Goal: Obtain resource: Download file/media

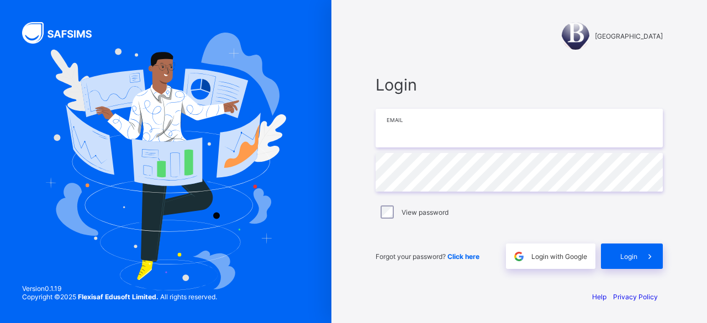
click at [558, 135] on input "email" at bounding box center [519, 128] width 287 height 39
type input "**********"
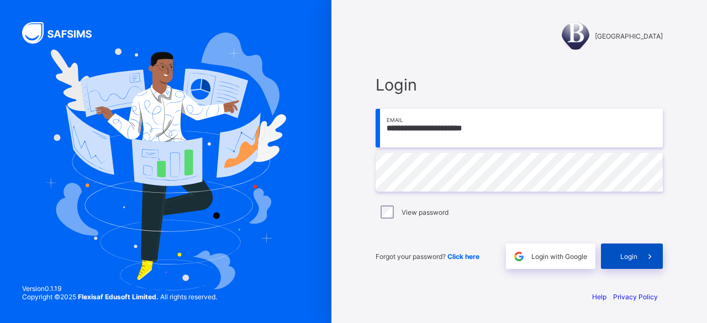
click at [638, 256] on span at bounding box center [650, 256] width 25 height 25
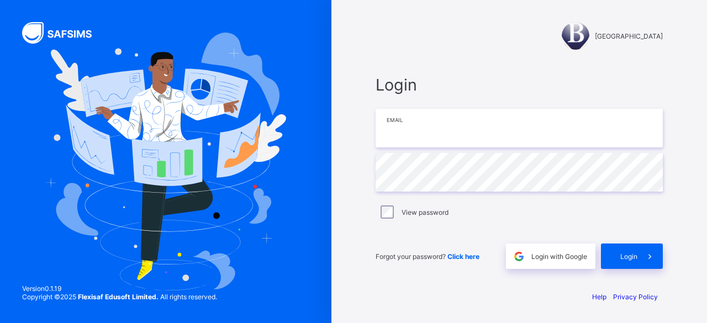
click at [475, 126] on input "email" at bounding box center [519, 128] width 287 height 39
type input "**********"
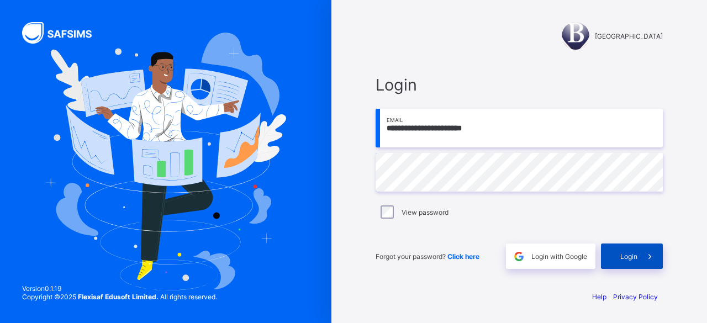
click at [628, 252] on span "Login" at bounding box center [628, 256] width 17 height 8
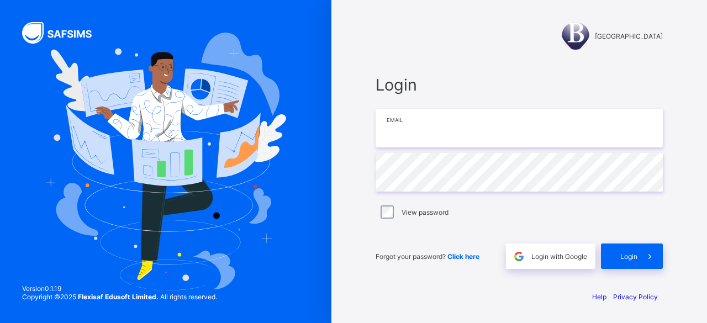
click at [419, 138] on input "email" at bounding box center [519, 128] width 287 height 39
click at [556, 135] on input "**********" at bounding box center [519, 128] width 287 height 39
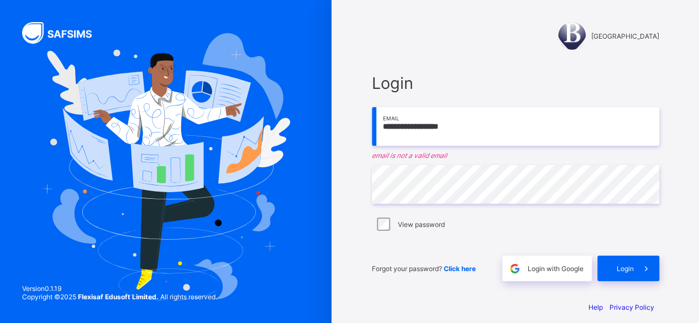
click at [422, 125] on input "**********" at bounding box center [515, 126] width 287 height 39
drag, startPoint x: 383, startPoint y: 127, endPoint x: 423, endPoint y: 130, distance: 39.9
click at [423, 130] on input "**********" at bounding box center [515, 126] width 287 height 39
click at [473, 139] on input "**********" at bounding box center [515, 126] width 287 height 39
paste input "*********"
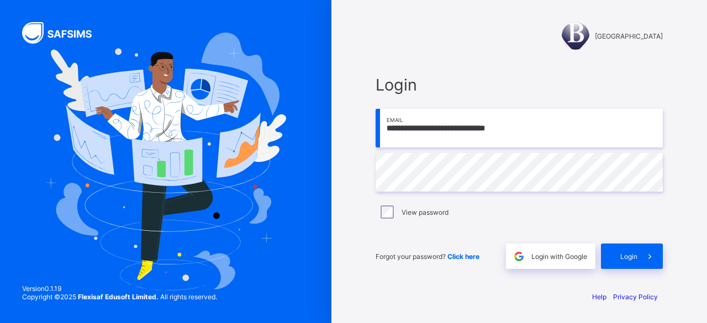
type input "**********"
click at [627, 251] on div "Login" at bounding box center [632, 256] width 62 height 25
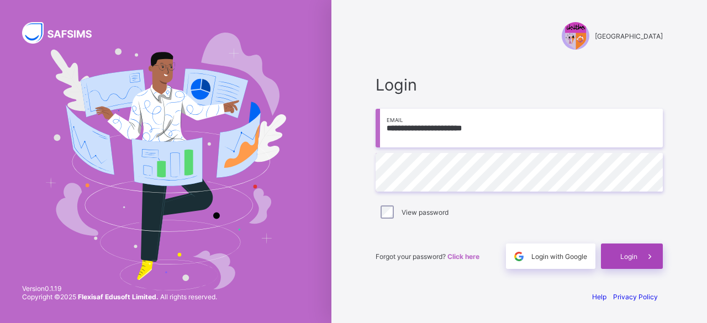
click at [631, 260] on span "Login" at bounding box center [628, 256] width 17 height 8
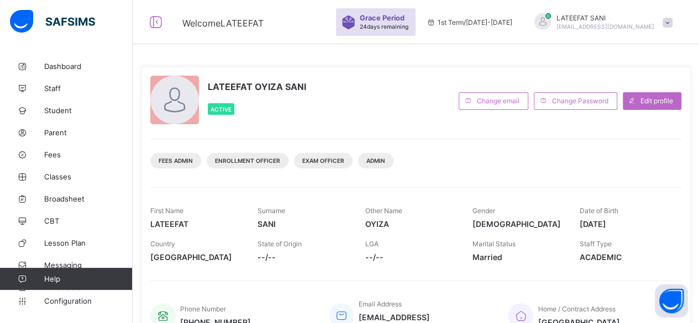
click at [436, 24] on icon at bounding box center [430, 22] width 9 height 8
click at [496, 26] on div "1st Term / [DATE]-[DATE]" at bounding box center [469, 22] width 97 height 44
click at [494, 25] on span "1st Term / [DATE]-[DATE]" at bounding box center [469, 22] width 86 height 8
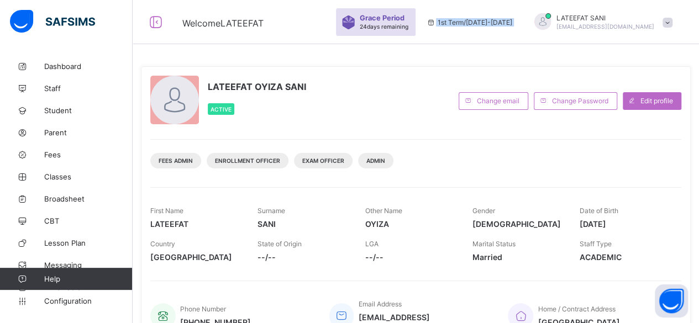
click at [494, 25] on span "1st Term / [DATE]-[DATE]" at bounding box center [469, 22] width 86 height 8
click at [61, 109] on span "Student" at bounding box center [88, 110] width 88 height 9
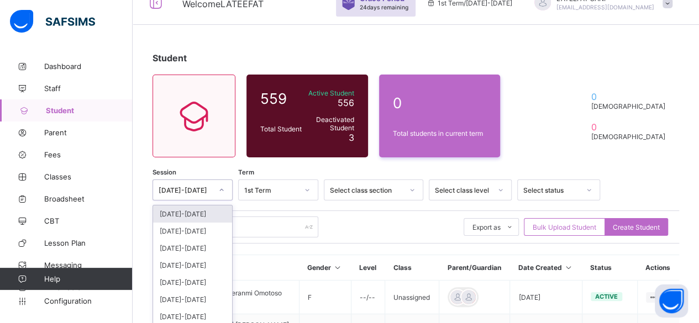
click at [218, 201] on div "option [DATE]-[DATE] focused, 1 of 7. 7 results available. Use Up and Down to c…" at bounding box center [192, 190] width 80 height 21
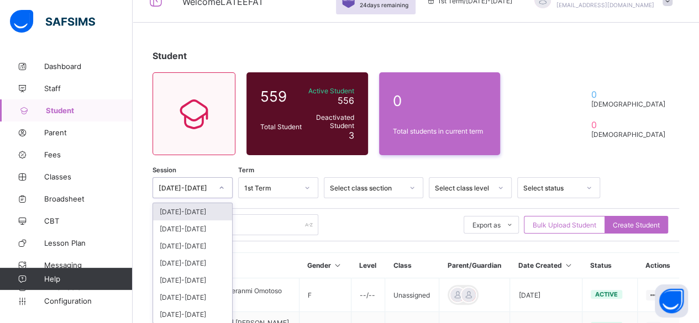
scroll to position [22, 0]
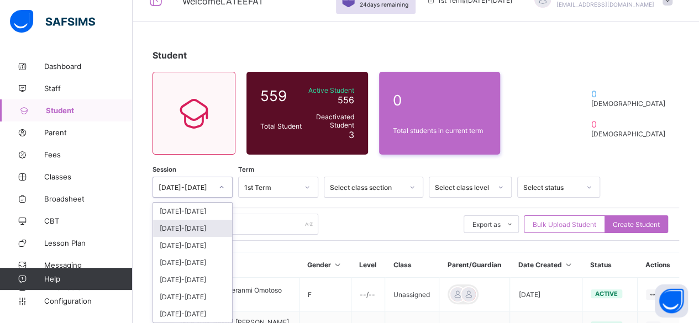
click at [204, 225] on div "[DATE]-[DATE]" at bounding box center [192, 228] width 79 height 17
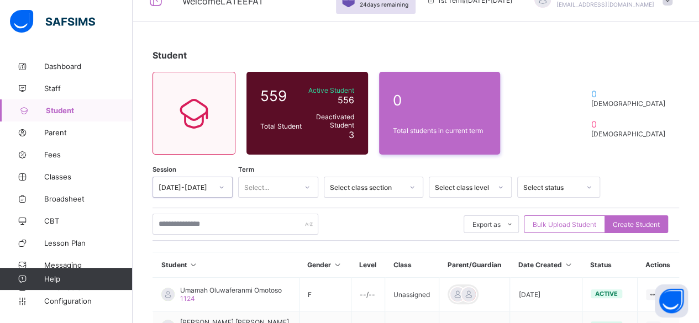
click at [284, 187] on div "Select..." at bounding box center [268, 187] width 58 height 15
click at [271, 247] on div "Third Term" at bounding box center [278, 245] width 79 height 17
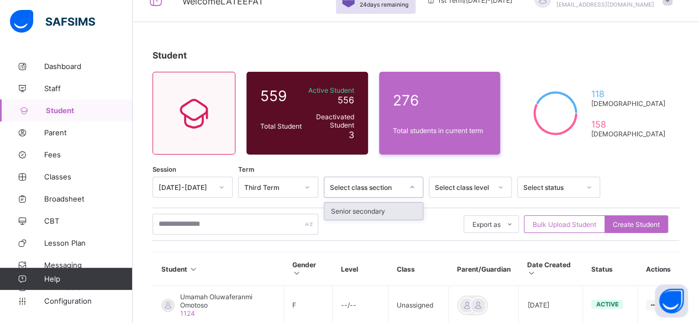
click at [390, 189] on div "Select class section" at bounding box center [366, 187] width 73 height 8
click at [401, 183] on div "Select class section" at bounding box center [366, 187] width 73 height 8
click at [276, 225] on input "text" at bounding box center [235, 224] width 166 height 21
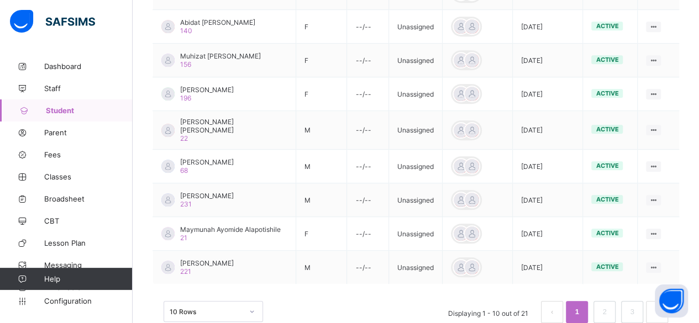
scroll to position [376, 0]
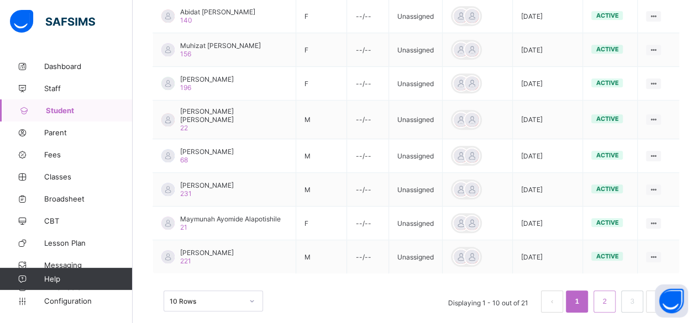
type input "*******"
click at [606, 291] on li "2" at bounding box center [604, 302] width 22 height 22
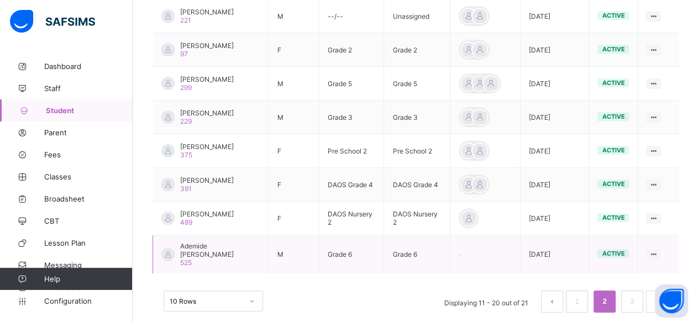
click at [219, 247] on span "Ademide [PERSON_NAME]" at bounding box center [220, 250] width 80 height 17
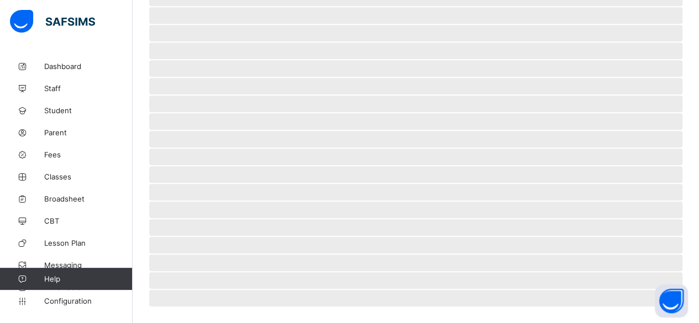
click at [219, 247] on span "‌" at bounding box center [415, 245] width 533 height 17
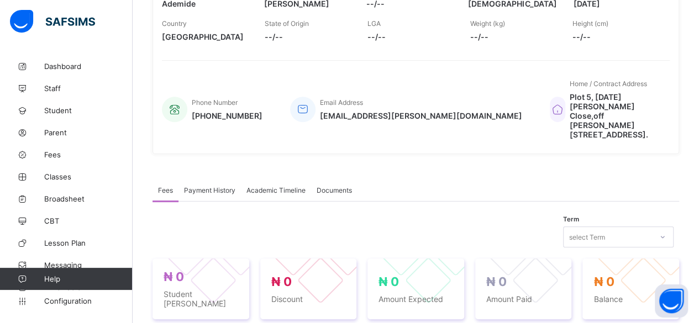
scroll to position [205, 0]
click at [214, 187] on span "Payment History" at bounding box center [209, 191] width 51 height 8
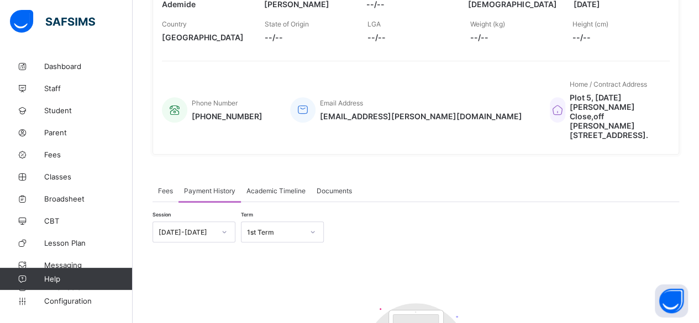
click at [267, 187] on span "Academic Timeline" at bounding box center [275, 191] width 59 height 8
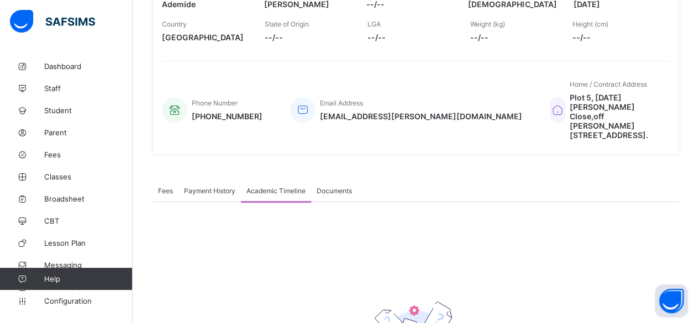
click at [328, 187] on span "Documents" at bounding box center [334, 191] width 35 height 8
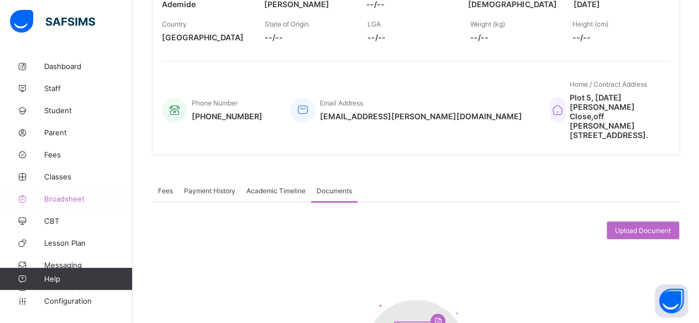
click at [79, 203] on span "Broadsheet" at bounding box center [88, 198] width 88 height 9
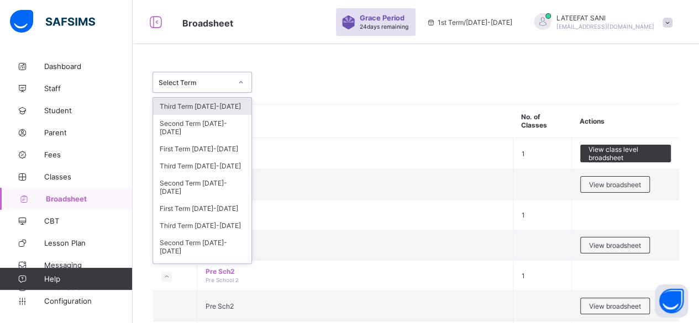
click at [243, 82] on icon at bounding box center [241, 82] width 7 height 11
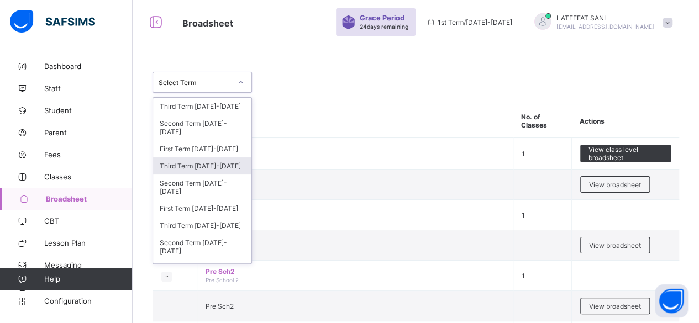
click at [215, 160] on div "Third Term [DATE]-[DATE]" at bounding box center [202, 165] width 98 height 17
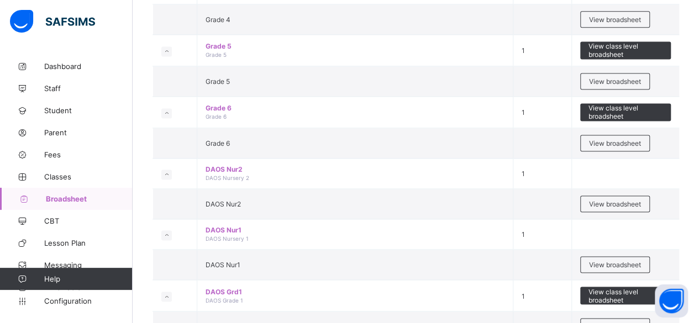
scroll to position [754, 0]
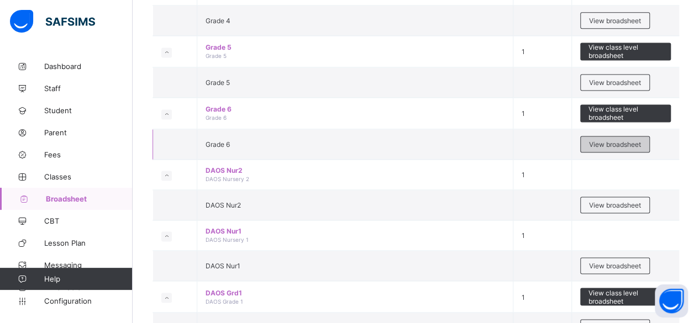
click at [625, 138] on div "View broadsheet" at bounding box center [615, 144] width 70 height 17
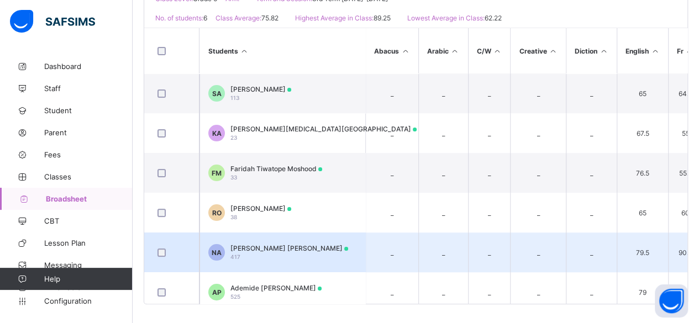
scroll to position [12, 0]
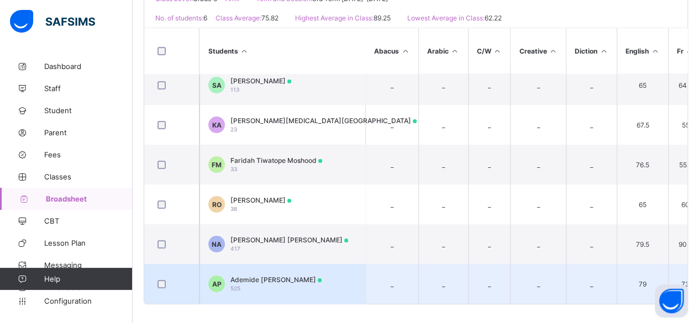
click at [319, 287] on td "AP Ademide [PERSON_NAME] 525" at bounding box center [282, 284] width 166 height 40
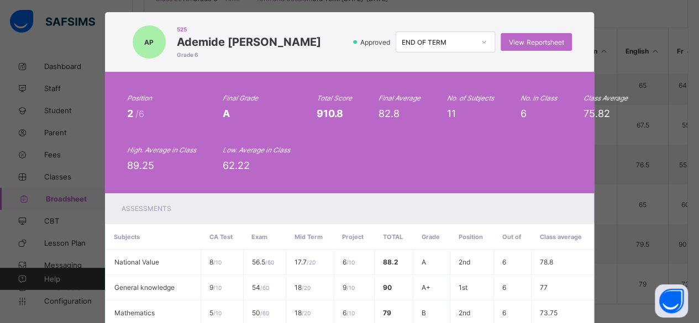
scroll to position [13, 0]
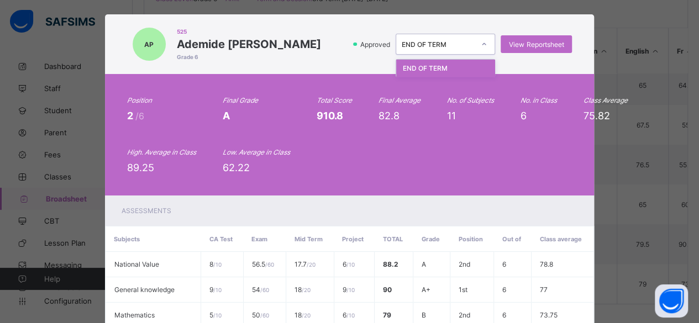
click at [484, 50] on div at bounding box center [484, 44] width 19 height 18
click at [451, 37] on div "END OF TERM" at bounding box center [434, 43] width 77 height 15
click at [441, 54] on div "END OF TERM" at bounding box center [445, 44] width 99 height 21
click at [667, 154] on div "AP 525 Ademide [PERSON_NAME] Grade 6 Approved END OF TERM View Reportsheet Posi…" at bounding box center [349, 161] width 699 height 323
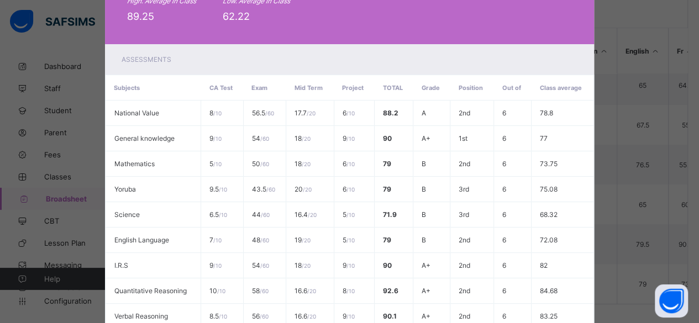
scroll to position [327, 0]
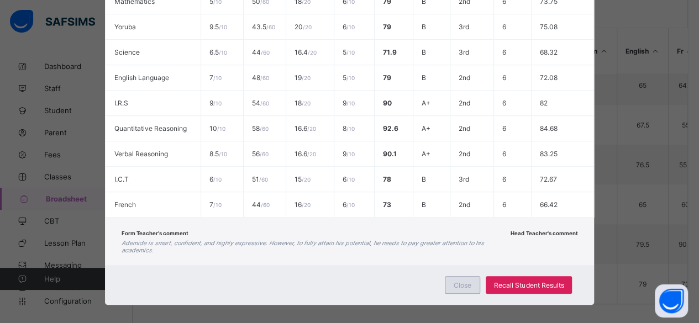
click at [456, 281] on span "Close" at bounding box center [463, 285] width 18 height 8
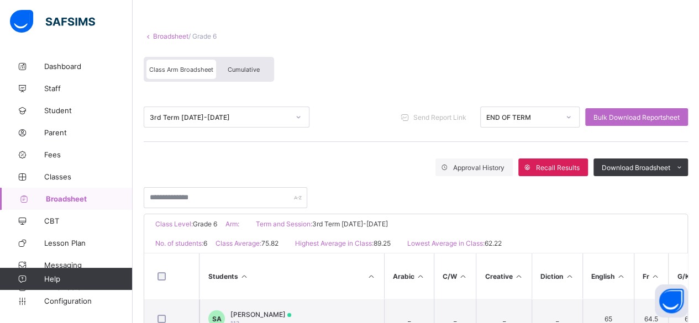
scroll to position [0, 0]
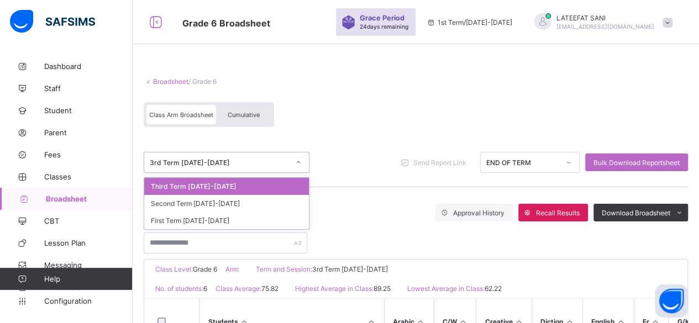
click at [289, 163] on div at bounding box center [298, 163] width 19 height 18
click at [250, 191] on div "Third Term [DATE]-[DATE]" at bounding box center [226, 186] width 165 height 17
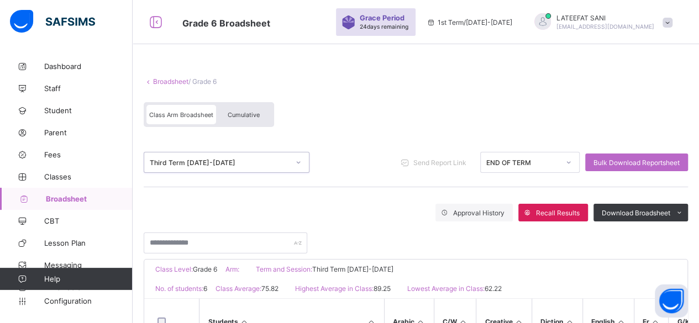
click at [233, 105] on div "Cumulative" at bounding box center [243, 114] width 55 height 19
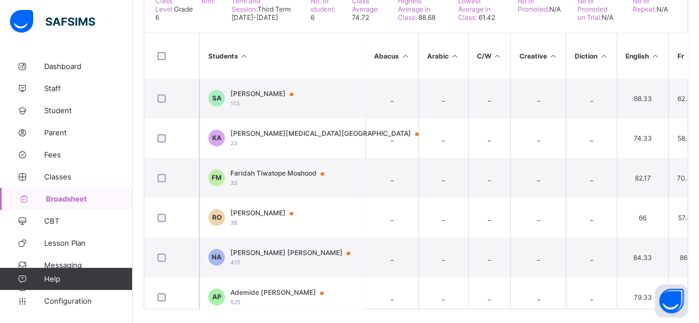
scroll to position [12, 0]
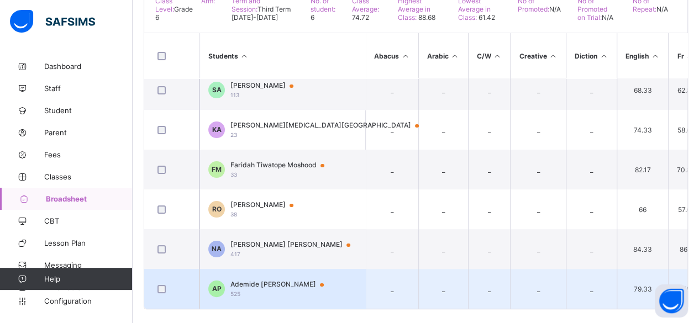
click at [245, 283] on div "Ademide [PERSON_NAME] 525" at bounding box center [282, 288] width 104 height 17
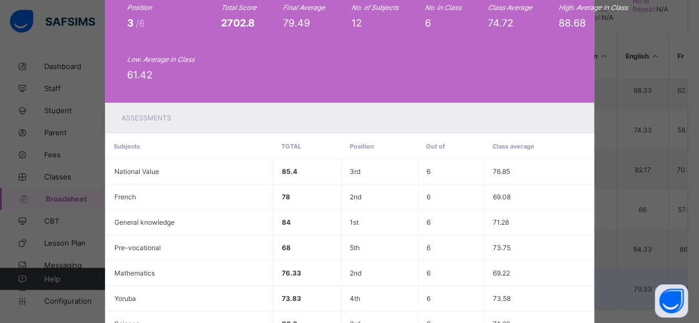
scroll to position [337, 0]
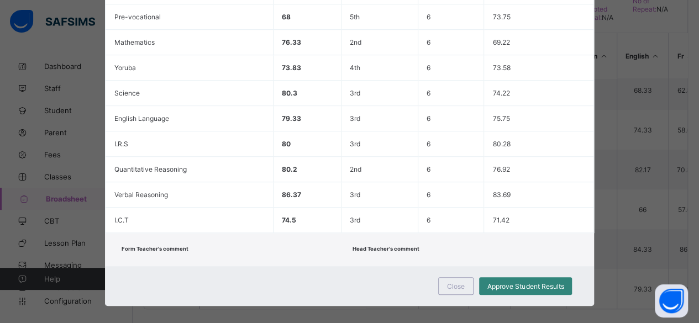
click at [508, 282] on span "Approve Student Results" at bounding box center [525, 286] width 76 height 8
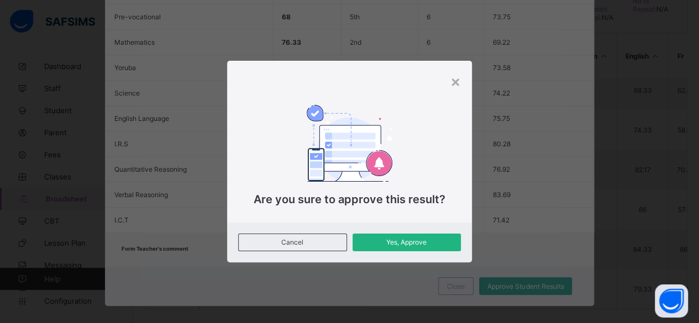
click at [397, 243] on span "Yes, Approve" at bounding box center [407, 242] width 92 height 8
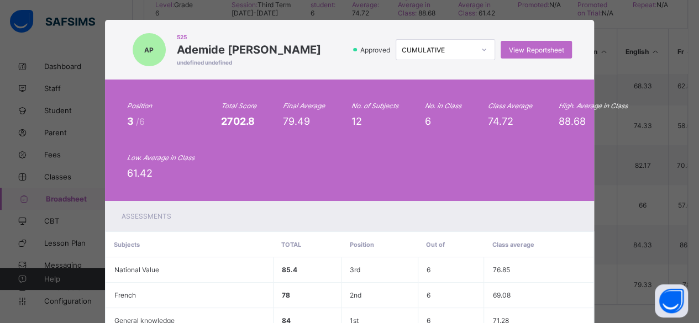
scroll to position [8, 0]
click at [478, 50] on div at bounding box center [484, 50] width 19 height 18
click at [69, 59] on div "AP 525 Ademide [PERSON_NAME] undefined undefined Approved option CUMULATIVE foc…" at bounding box center [349, 161] width 699 height 323
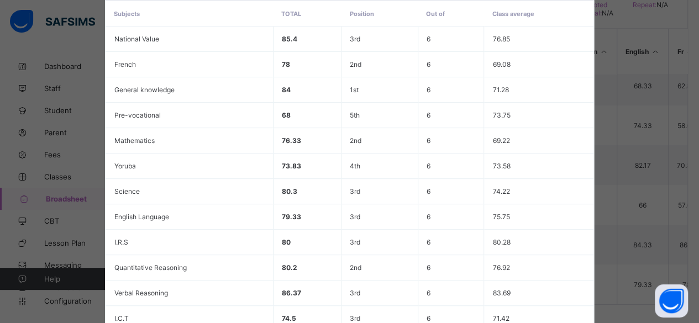
scroll to position [337, 0]
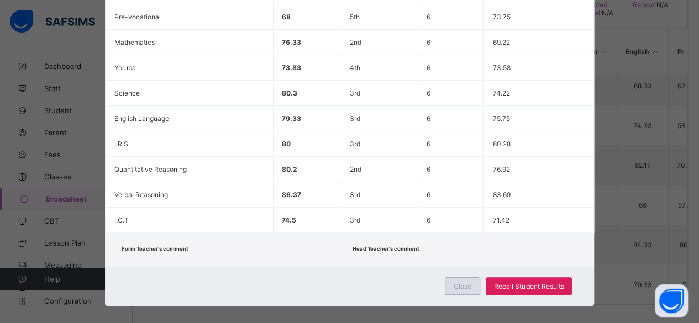
click at [473, 280] on div "Close" at bounding box center [462, 286] width 35 height 18
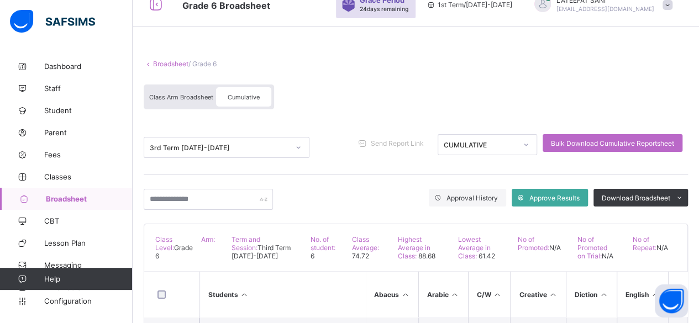
scroll to position [0, 0]
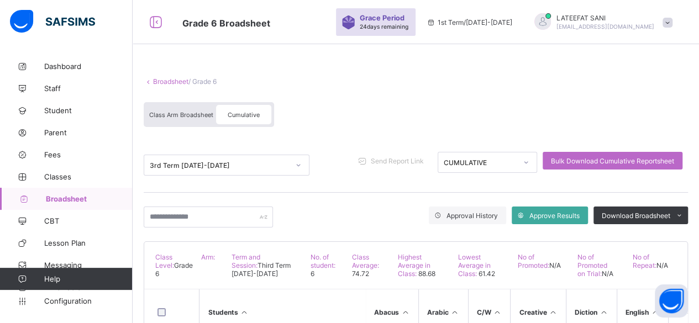
click at [491, 23] on span "1st Term / [DATE]-[DATE]" at bounding box center [469, 22] width 86 height 8
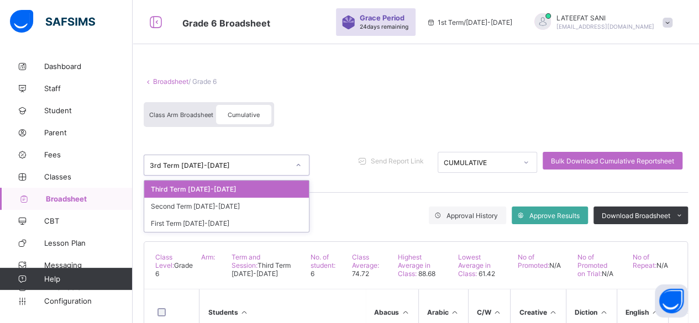
click at [261, 169] on div "3rd Term [DATE]-[DATE]" at bounding box center [216, 164] width 144 height 15
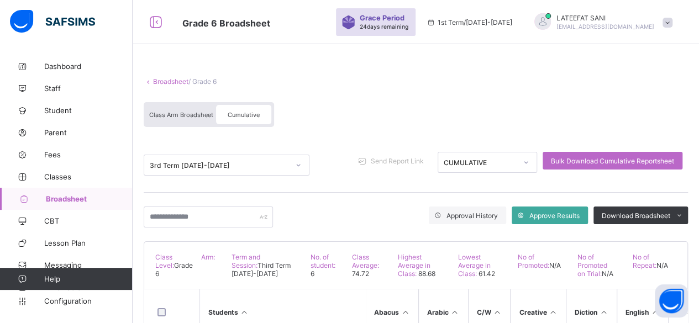
click at [443, 99] on div "Class Arm Broadsheet Cumulative" at bounding box center [416, 117] width 544 height 41
click at [436, 20] on icon at bounding box center [430, 22] width 9 height 8
click at [529, 161] on icon at bounding box center [526, 162] width 7 height 11
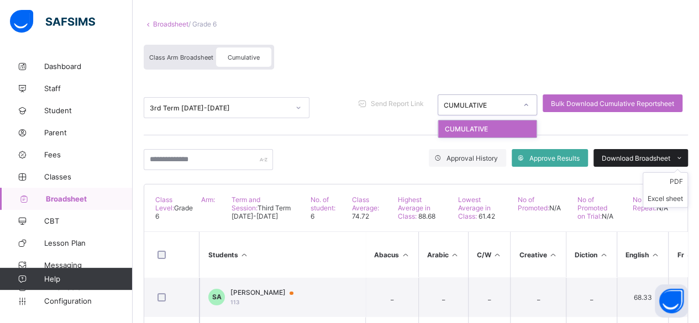
scroll to position [56, 0]
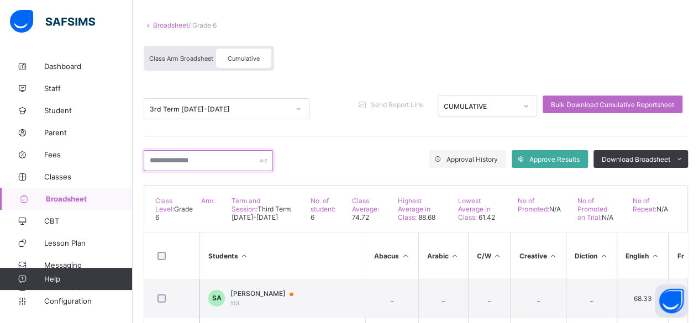
click at [207, 164] on input "text" at bounding box center [208, 160] width 129 height 21
type input "*******"
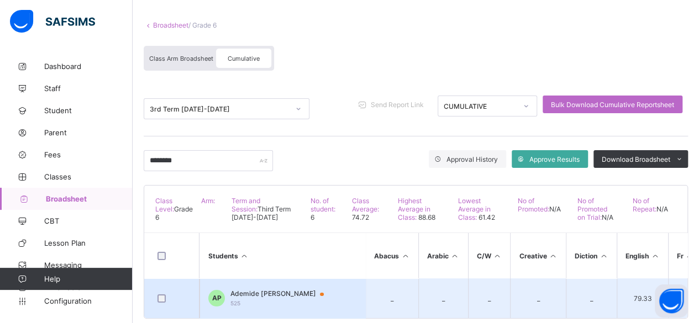
click at [271, 289] on span "Ademide [PERSON_NAME]" at bounding box center [282, 293] width 104 height 9
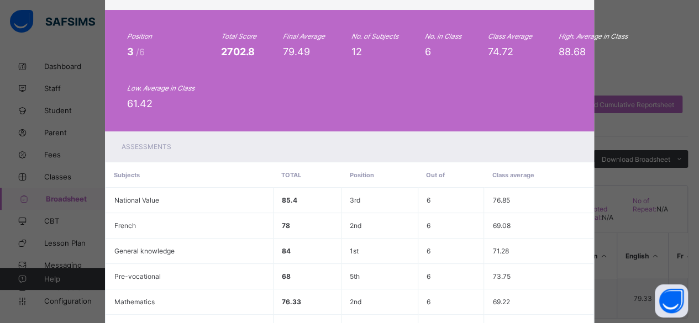
scroll to position [0, 0]
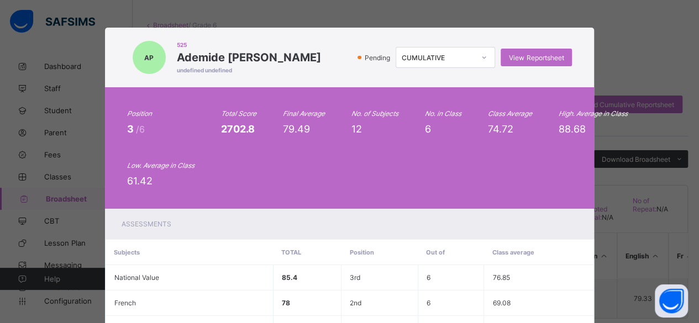
click at [52, 68] on div "AP 525 Ademide [PERSON_NAME] undefined undefined Pending CUMULATIVE View Report…" at bounding box center [349, 161] width 699 height 323
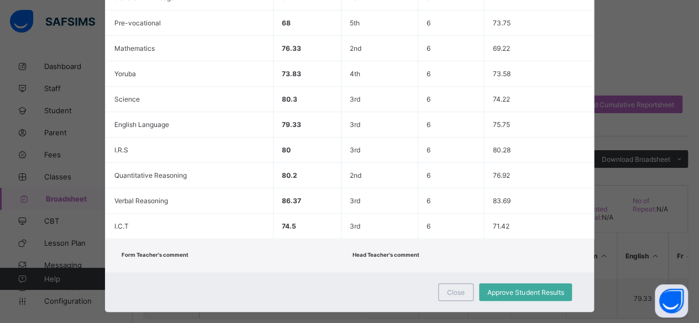
scroll to position [337, 0]
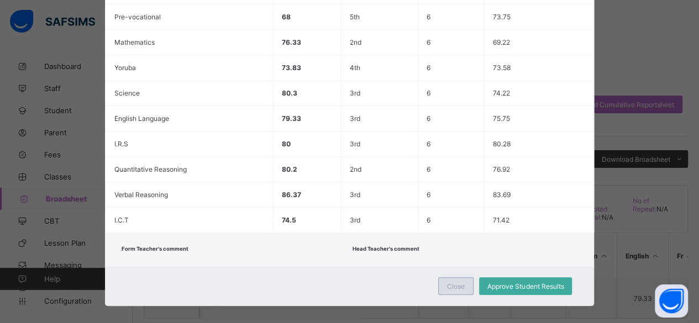
click at [460, 282] on span "Close" at bounding box center [456, 286] width 18 height 8
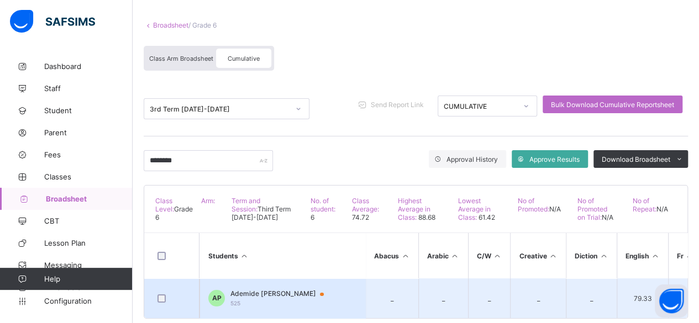
click at [327, 299] on td "AP Ademide [PERSON_NAME] 525" at bounding box center [282, 298] width 166 height 40
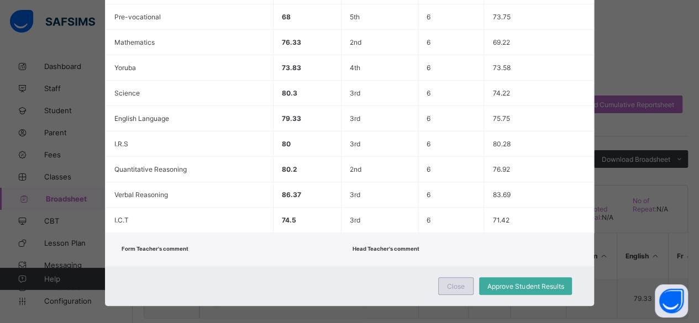
click at [445, 277] on div "Close" at bounding box center [455, 286] width 35 height 18
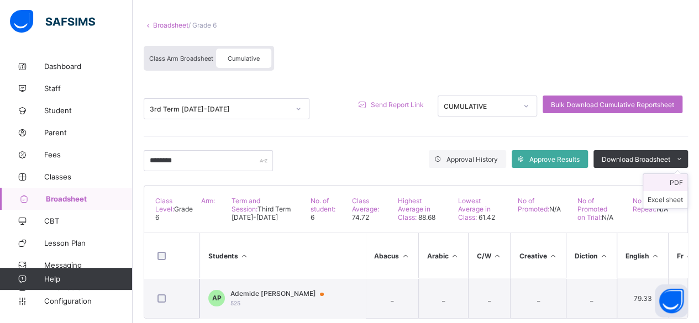
click at [684, 181] on li "PDF" at bounding box center [665, 182] width 44 height 17
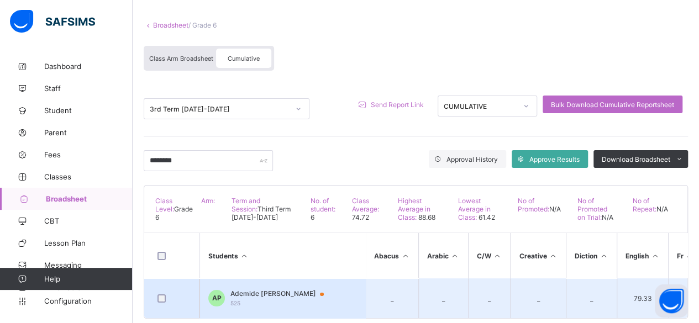
click at [157, 302] on div at bounding box center [171, 298] width 38 height 23
click at [318, 290] on div at bounding box center [326, 294] width 17 height 9
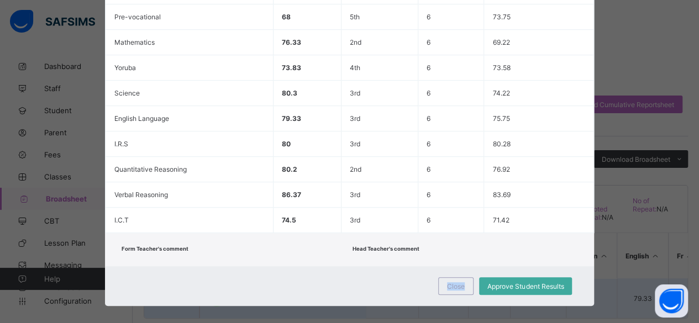
click at [285, 290] on div "Close Approve Student Results" at bounding box center [349, 286] width 489 height 40
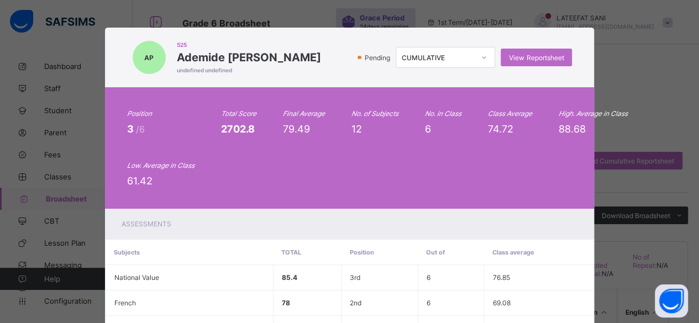
click at [69, 88] on div "AP 525 Ademide [PERSON_NAME] undefined undefined Pending CUMULATIVE View Report…" at bounding box center [349, 161] width 699 height 323
drag, startPoint x: 69, startPoint y: 88, endPoint x: 619, endPoint y: 79, distance: 549.8
click at [619, 79] on div "AP 525 Ademide [PERSON_NAME] undefined undefined Pending CUMULATIVE View Report…" at bounding box center [349, 161] width 699 height 323
drag, startPoint x: 619, startPoint y: 79, endPoint x: 488, endPoint y: 56, distance: 133.0
click at [488, 56] on div at bounding box center [484, 58] width 19 height 18
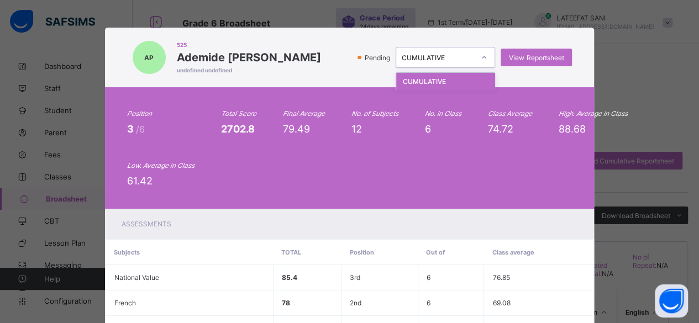
click at [659, 141] on div "AP 525 Ademide [PERSON_NAME] undefined undefined Pending option CUMULATIVE focu…" at bounding box center [349, 161] width 699 height 323
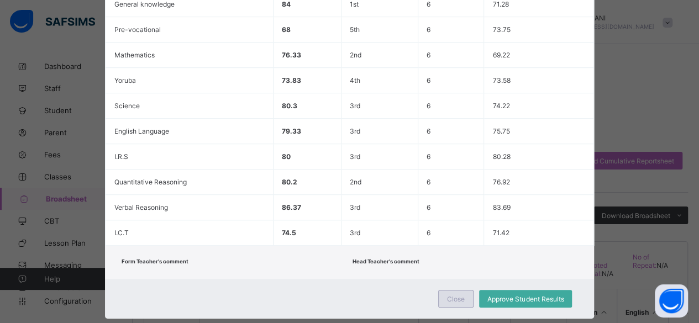
click at [447, 293] on div "Close" at bounding box center [455, 299] width 35 height 18
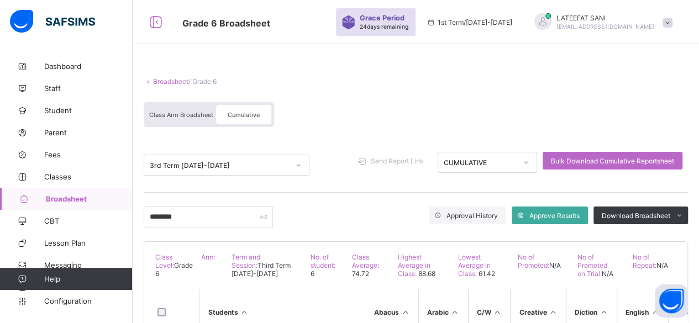
click at [529, 166] on div at bounding box center [526, 163] width 19 height 18
click at [183, 117] on span "Class Arm Broadsheet" at bounding box center [181, 115] width 64 height 8
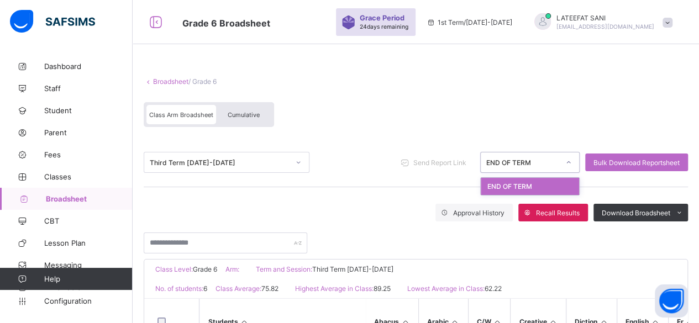
click at [556, 161] on div "END OF TERM" at bounding box center [522, 163] width 73 height 8
click at [533, 183] on div "END OF TERM" at bounding box center [530, 186] width 98 height 17
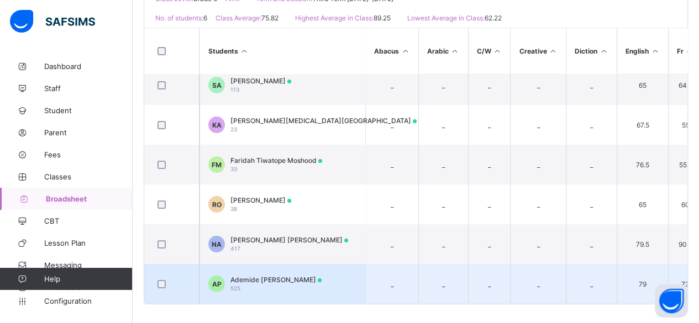
click at [325, 275] on td "AP Ademide [PERSON_NAME] 525" at bounding box center [282, 284] width 166 height 40
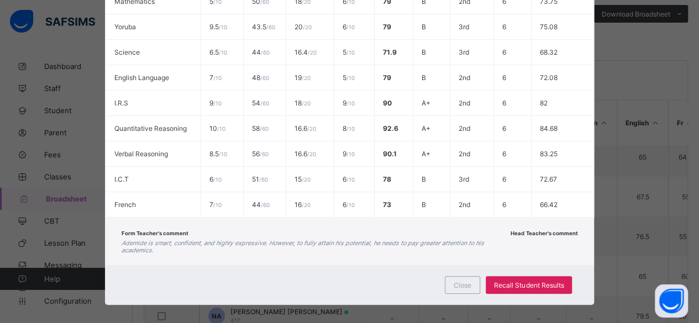
scroll to position [198, 0]
click at [461, 281] on span "Close" at bounding box center [463, 285] width 18 height 8
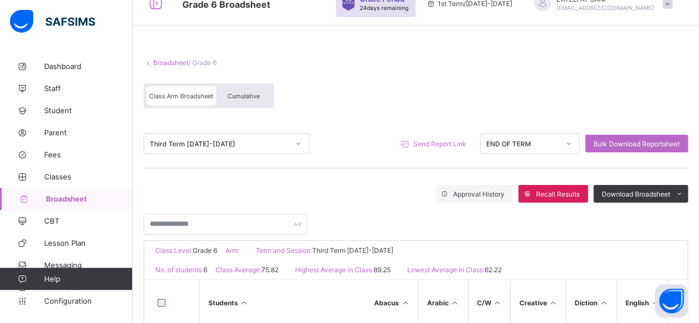
scroll to position [0, 0]
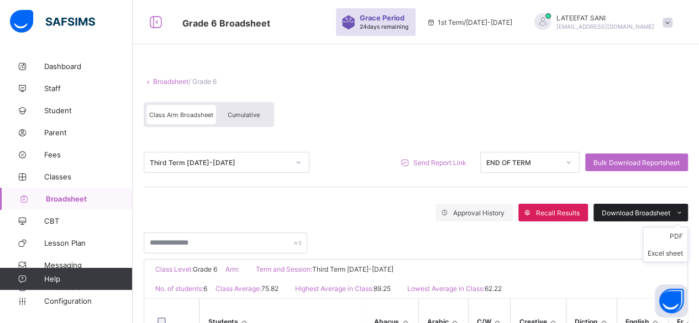
click at [615, 212] on span "Download Broadsheet" at bounding box center [636, 213] width 69 height 8
click at [685, 235] on li "PDF" at bounding box center [665, 236] width 44 height 17
click at [633, 212] on span "Download Broadsheet" at bounding box center [636, 213] width 69 height 8
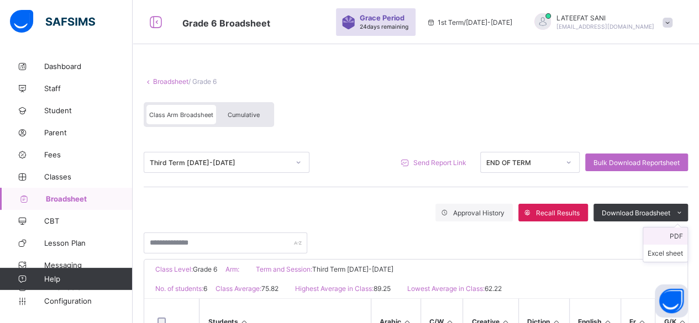
click at [683, 239] on li "PDF" at bounding box center [665, 236] width 44 height 17
